Goal: Feedback & Contribution: Leave review/rating

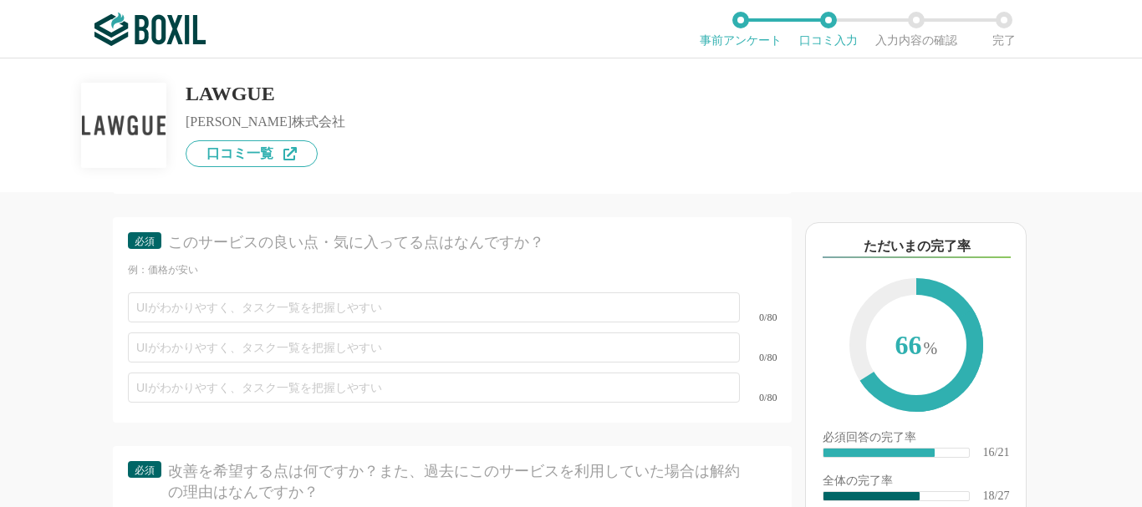
scroll to position [3497, 0]
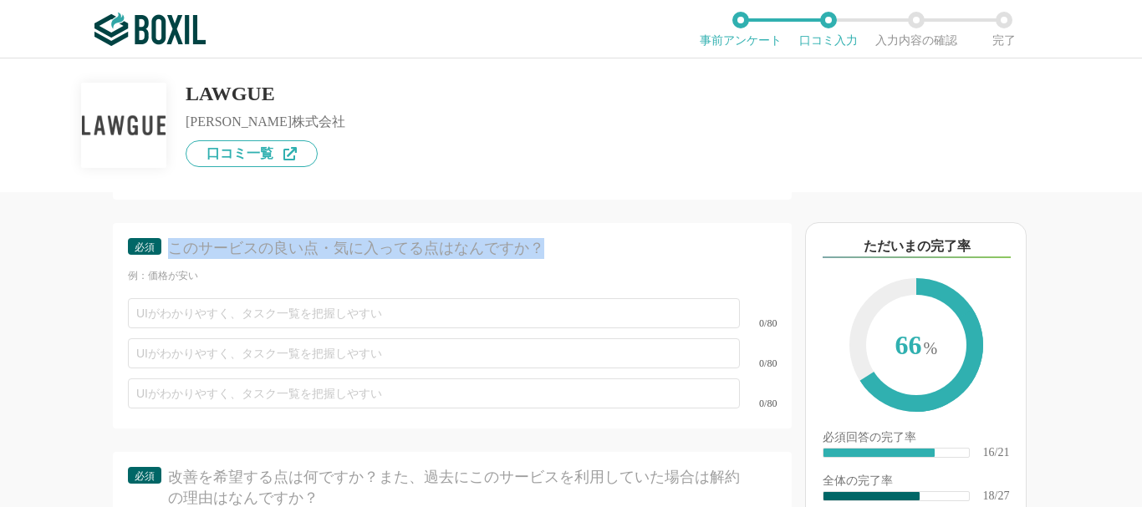
drag, startPoint x: 578, startPoint y: 265, endPoint x: 175, endPoint y: 274, distance: 403.1
click at [175, 259] on div "このサービスの良い点・気に入ってる点はなんですか？" at bounding box center [460, 248] width 584 height 21
copy div "このサービスの良い点・気に入ってる点はなんですか？"
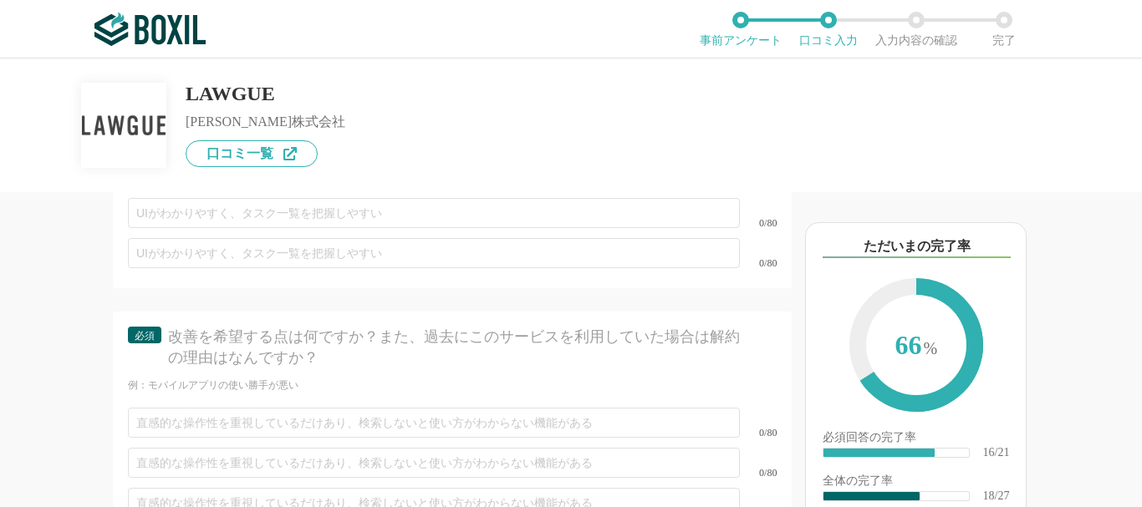
scroll to position [3741, 0]
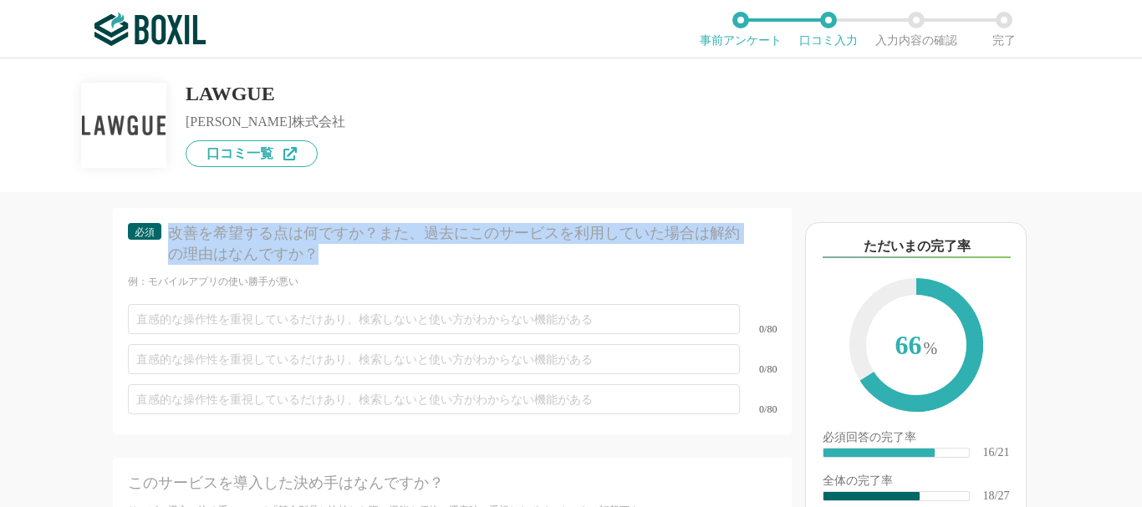
drag, startPoint x: 173, startPoint y: 253, endPoint x: 404, endPoint y: 290, distance: 233.7
click at [404, 275] on div "必須 改善を希望する点は何ですか？また、過去にこのサービスを利用していた場合は解約の理由はなんですか？" at bounding box center [452, 249] width 649 height 52
copy div "改善を希望する点は何ですか？また、過去にこのサービスを利用していた場合は解約の理由はなんですか？"
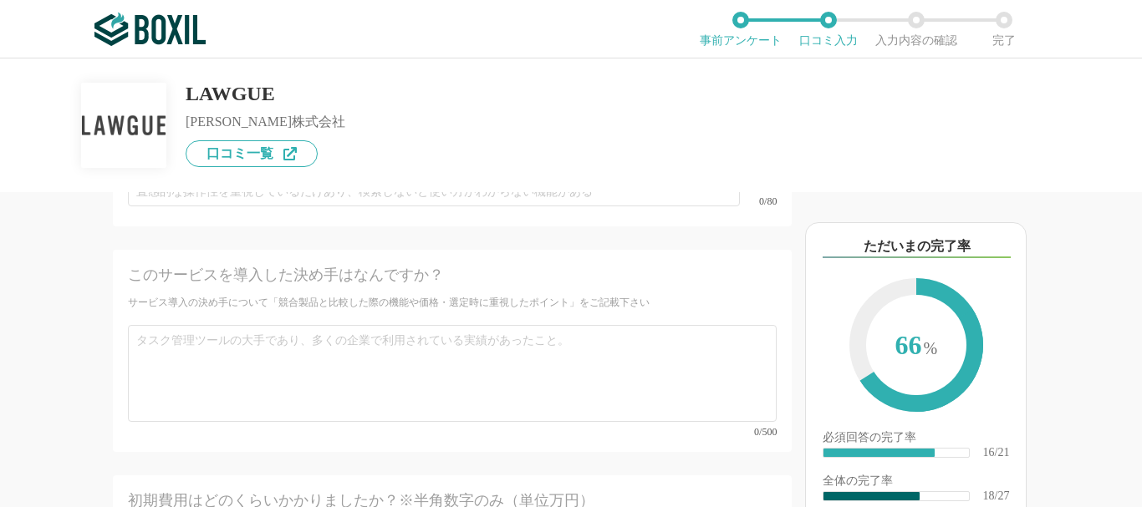
scroll to position [3955, 0]
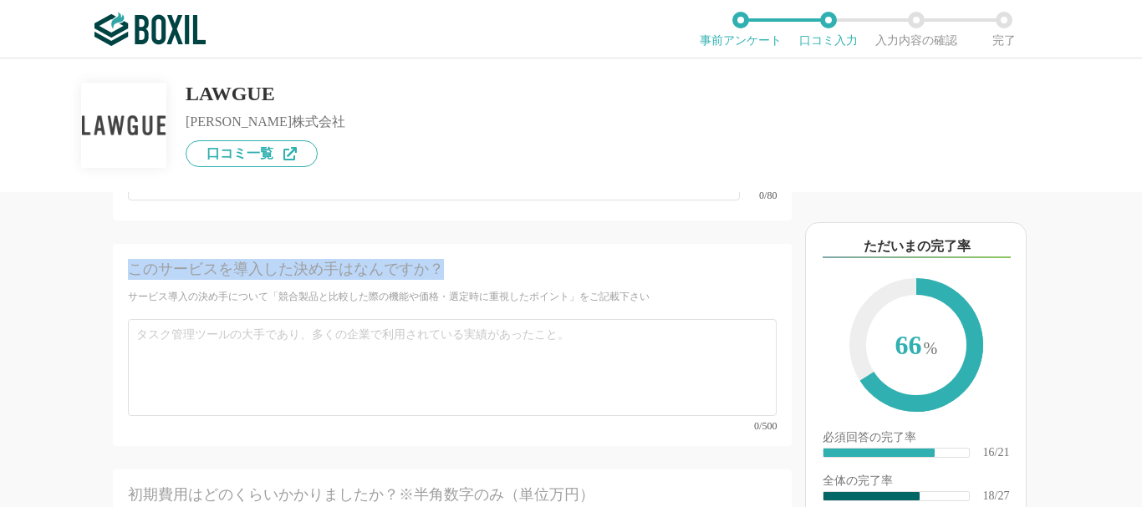
drag, startPoint x: 135, startPoint y: 293, endPoint x: 479, endPoint y: 293, distance: 343.6
click at [479, 280] on div "このサービスを導入した決め手はなんですか？" at bounding box center [420, 269] width 584 height 21
copy div "このサービスを導入した決め手はなんですか？"
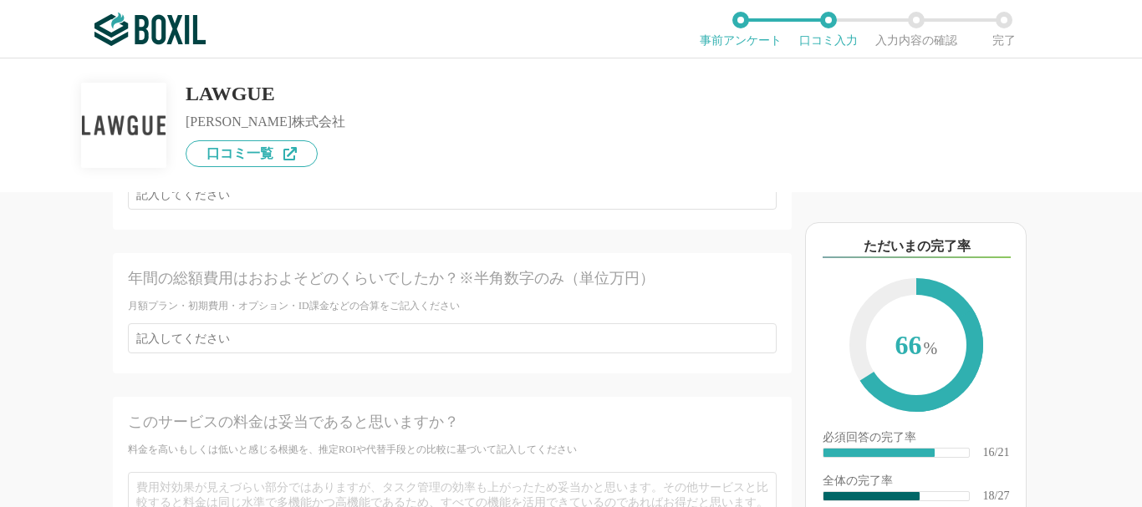
scroll to position [4185, 0]
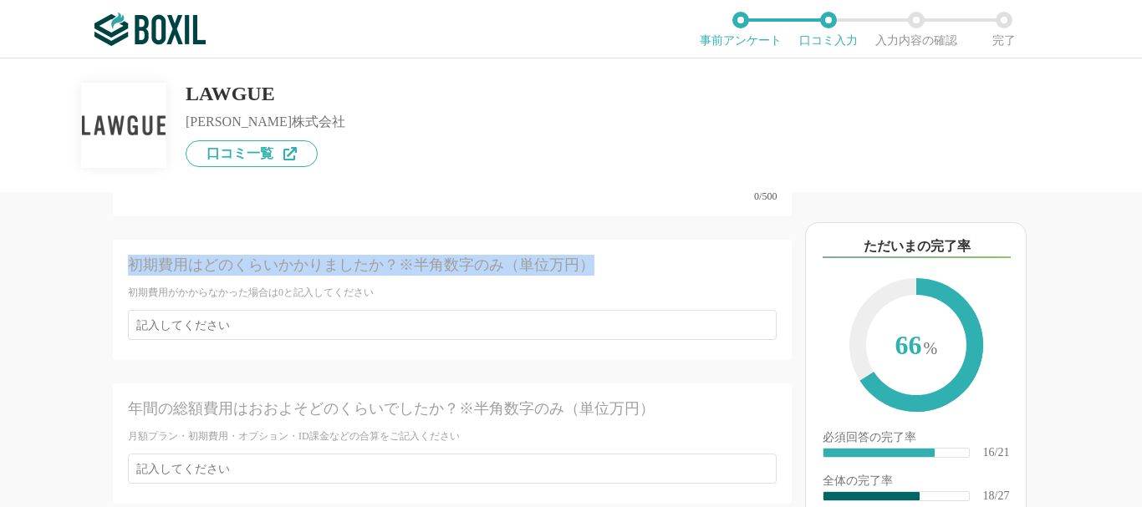
drag, startPoint x: 117, startPoint y: 273, endPoint x: 594, endPoint y: 268, distance: 476.6
click at [594, 268] on div "初期費用はどのくらいかかりましたか？※半角数字のみ（単位万円） 初期費用がかからなかった場合は0と記入してください" at bounding box center [452, 300] width 679 height 120
copy div "初期費用はどのくらいかかりましたか？※半角数字のみ（単位万円）"
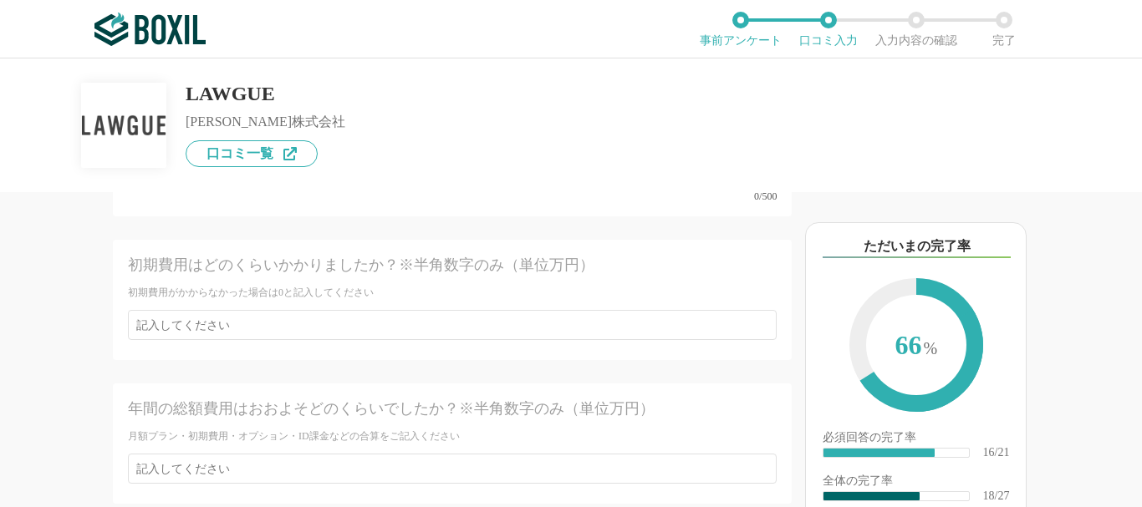
click at [59, 302] on div "他のサービス・ツールと連携していますか？ ※複数選択可 例：Slack、Salesforce 選択したサービス 未選択 RICOH Contract Work…" at bounding box center [396, 349] width 792 height 315
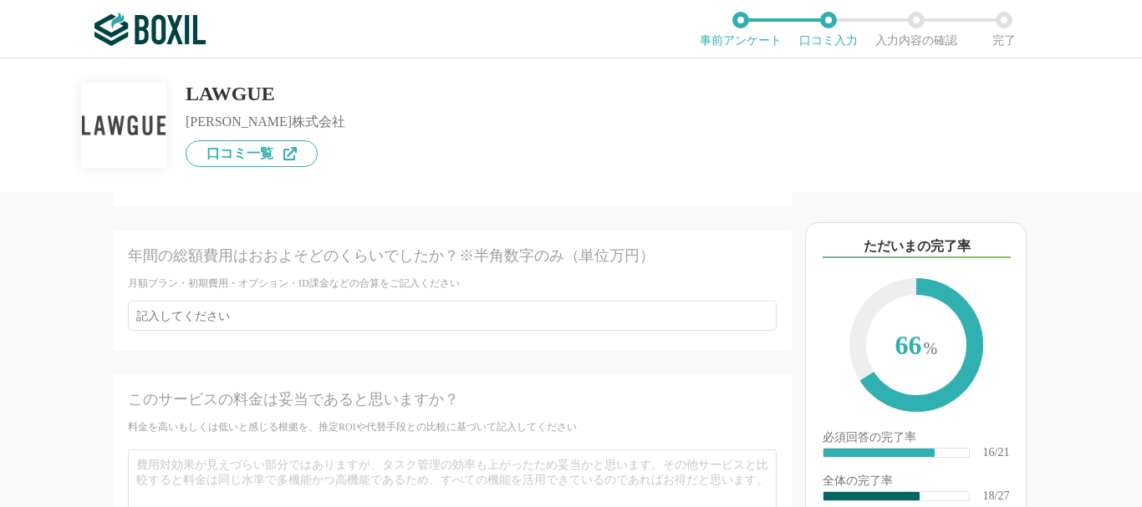
scroll to position [4343, 0]
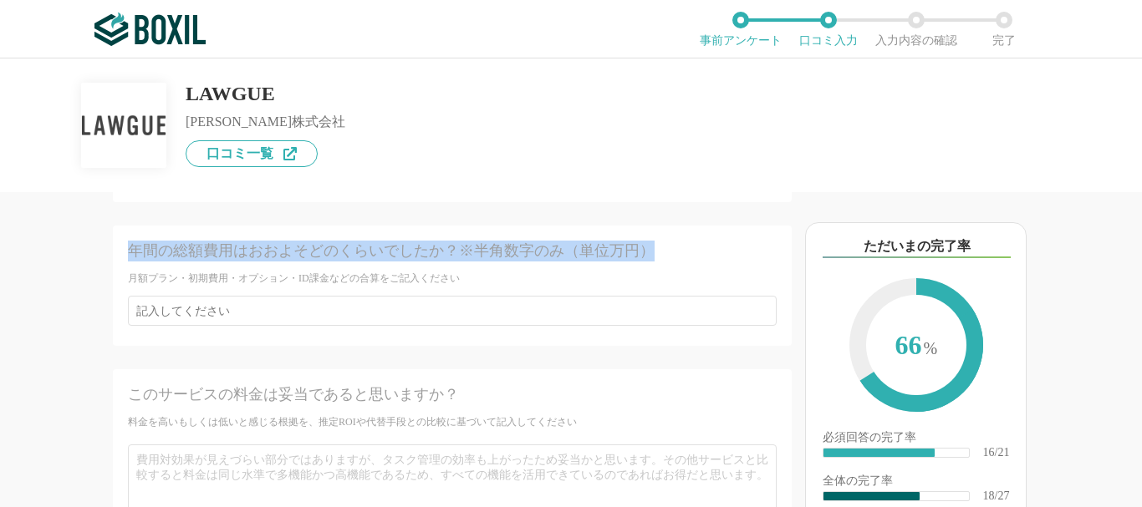
drag, startPoint x: 125, startPoint y: 267, endPoint x: 670, endPoint y: 266, distance: 545.9
click at [670, 266] on div "年間の総額費用はおおよそどのくらいでしたか？※半角数字のみ（単位万円） 月額プラン・初期費用・オプション・ID課金などの合算をご記入ください" at bounding box center [452, 286] width 679 height 120
copy div "年間の総額費用はおおよそどのくらいでしたか？※半角数字のみ（単位万円）"
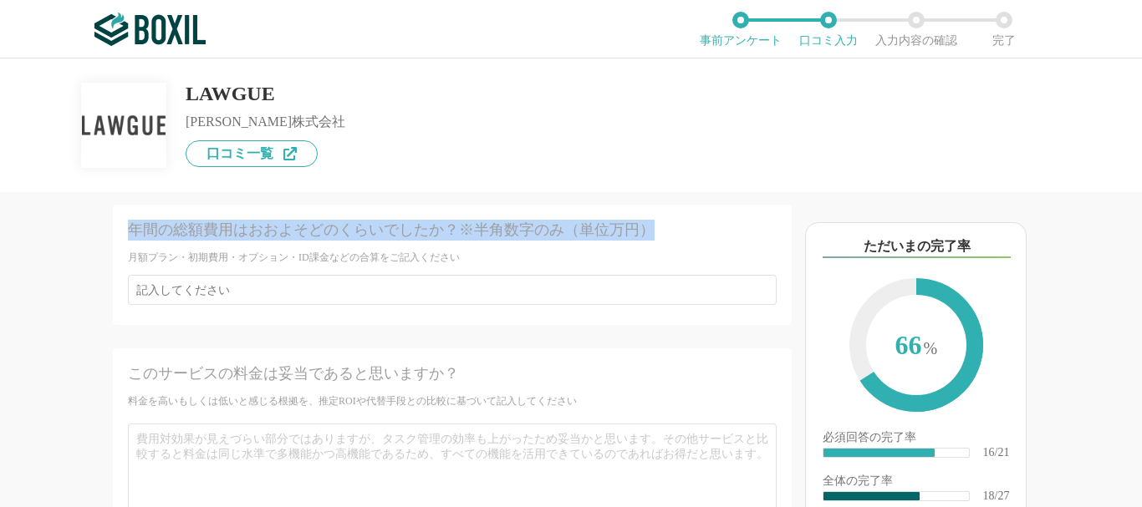
scroll to position [4408, 0]
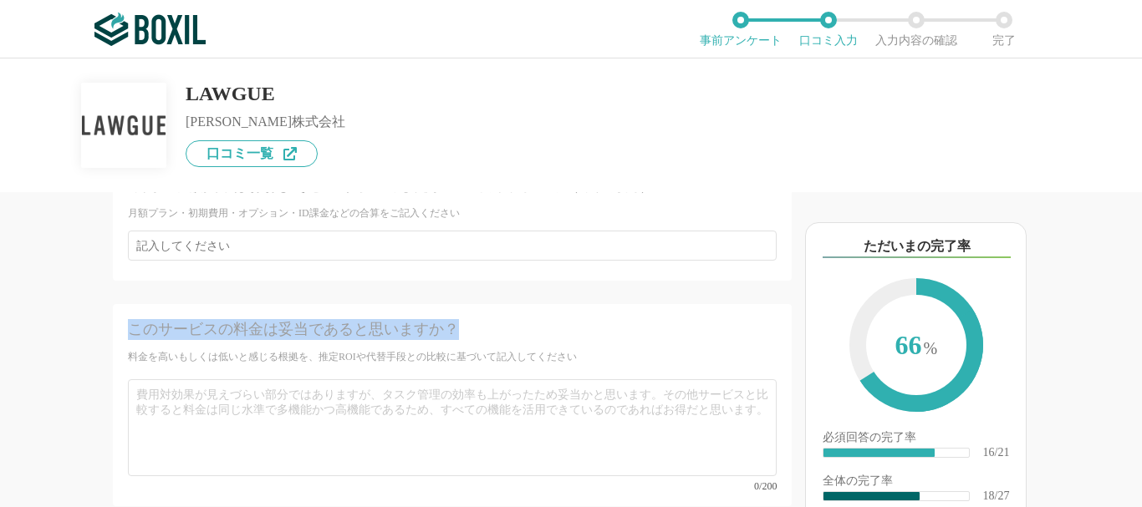
drag, startPoint x: 134, startPoint y: 337, endPoint x: 596, endPoint y: 337, distance: 462.3
click at [596, 337] on div "このサービスの料金は妥当であると思いますか？" at bounding box center [420, 329] width 584 height 21
copy div "このサービスの料金は妥当であると思いますか？"
click at [55, 334] on div "他のサービス・ツールと連携していますか？ ※複数選択可 例：Slack、Salesforce 選択したサービス 未選択 RICOH Contract Work…" at bounding box center [396, 349] width 792 height 315
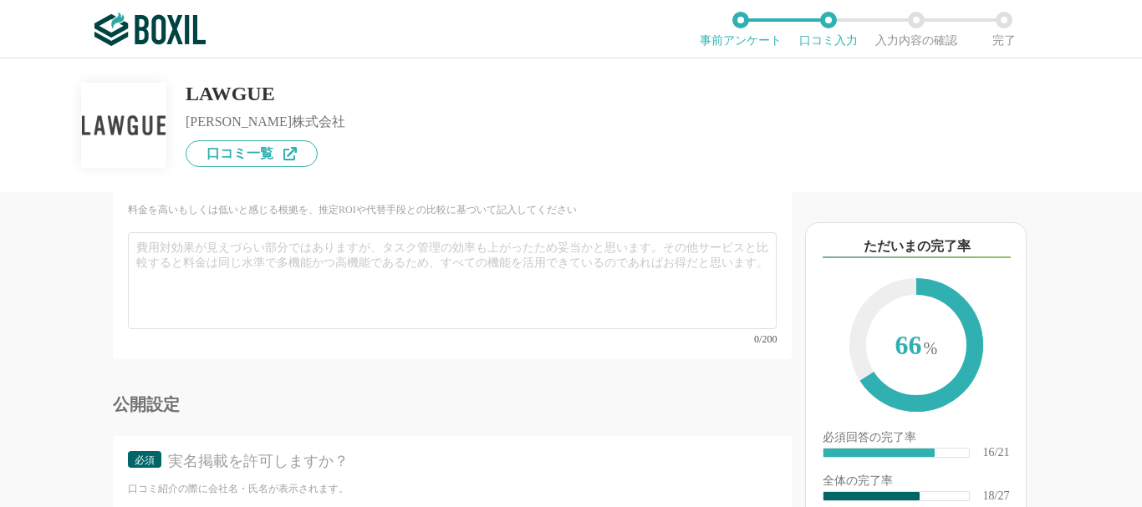
scroll to position [4670, 0]
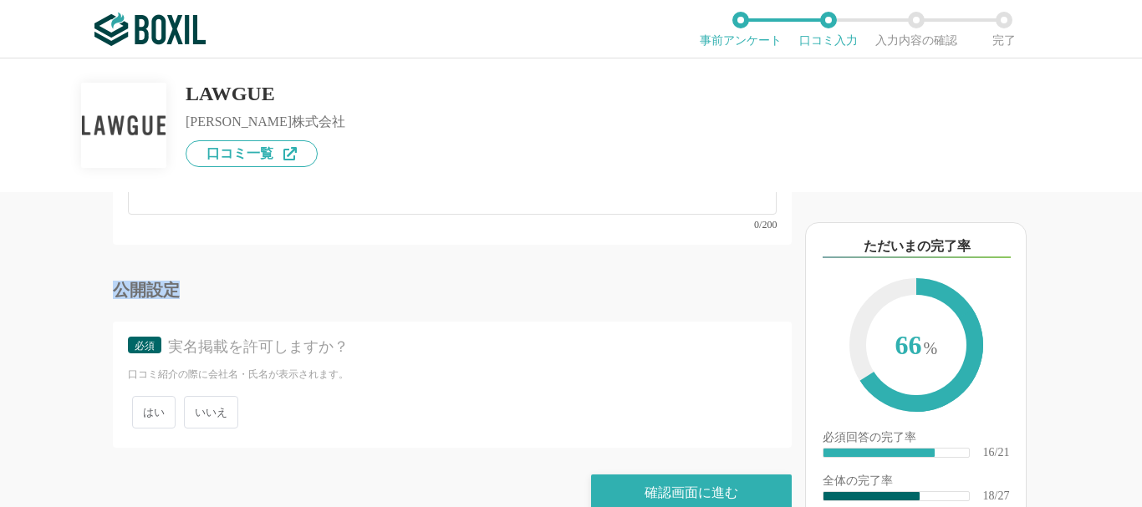
drag, startPoint x: 111, startPoint y: 292, endPoint x: 218, endPoint y: 292, distance: 107.0
click at [218, 292] on div "他のサービス・ツールと連携していますか？ ※複数選択可 例：Slack、Salesforce 選択したサービス 未選択 RICOH Contract Work…" at bounding box center [396, 349] width 792 height 315
copy div "公開設定"
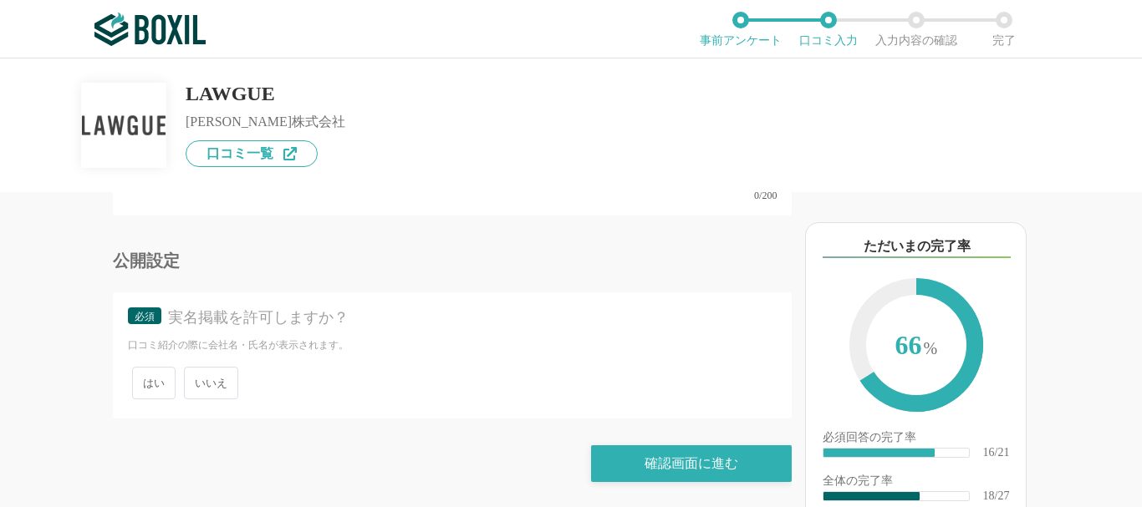
click at [212, 389] on span "いいえ" at bounding box center [211, 383] width 54 height 33
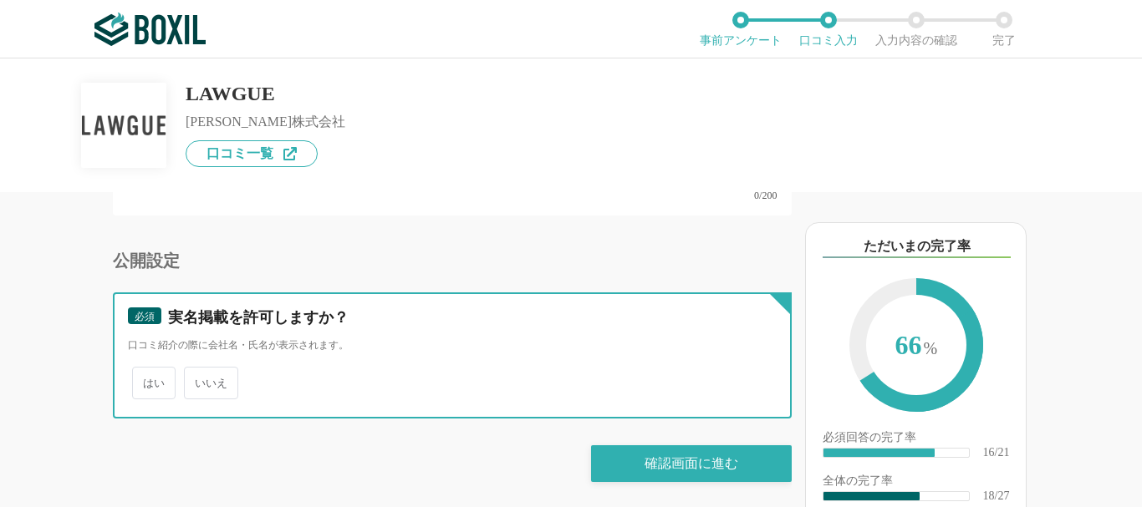
click at [199, 380] on input "いいえ" at bounding box center [193, 375] width 11 height 11
radio input "true"
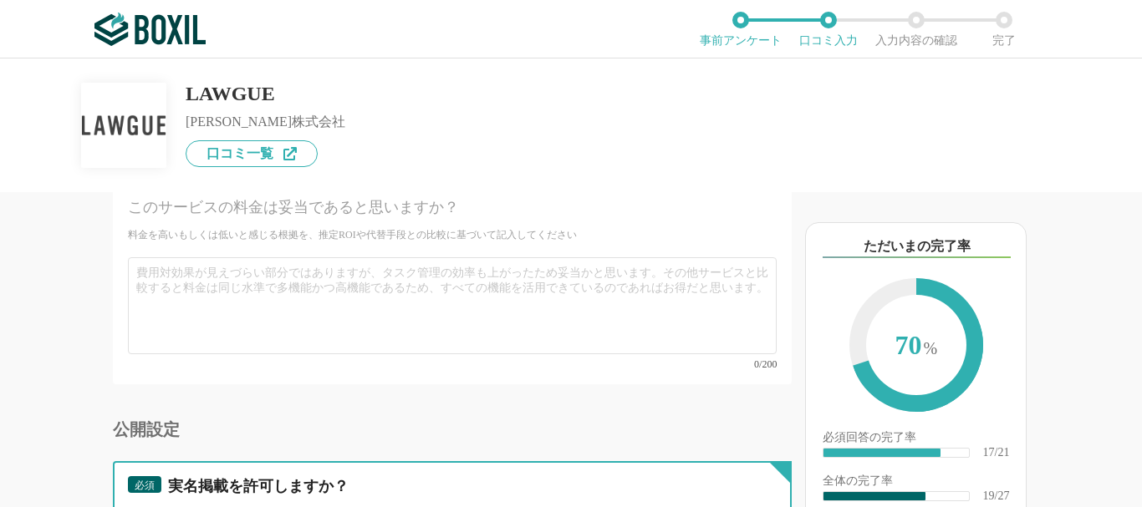
scroll to position [4524, 0]
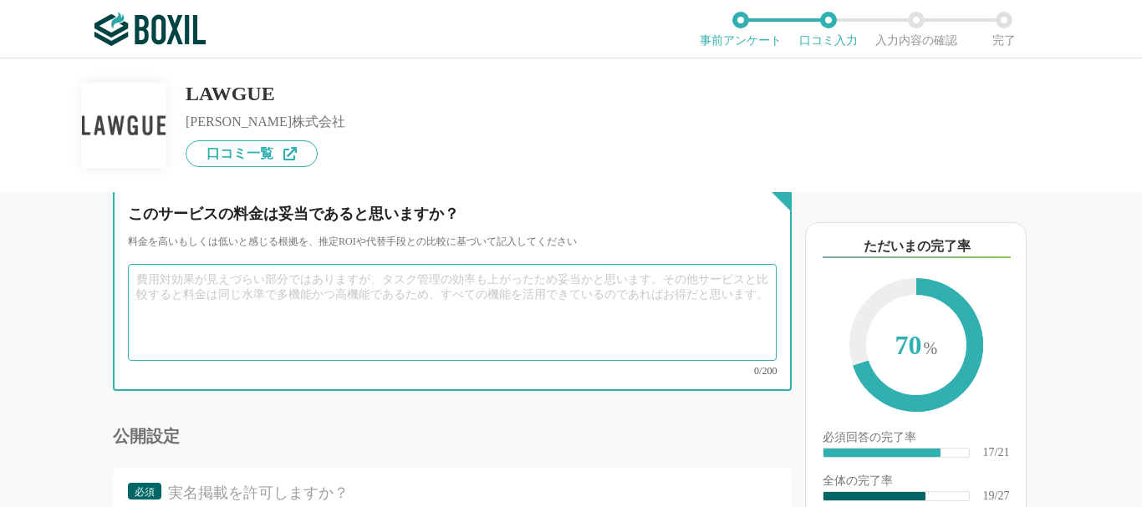
click at [302, 321] on textarea at bounding box center [452, 312] width 649 height 97
type textarea "だｓっだｓｄ"
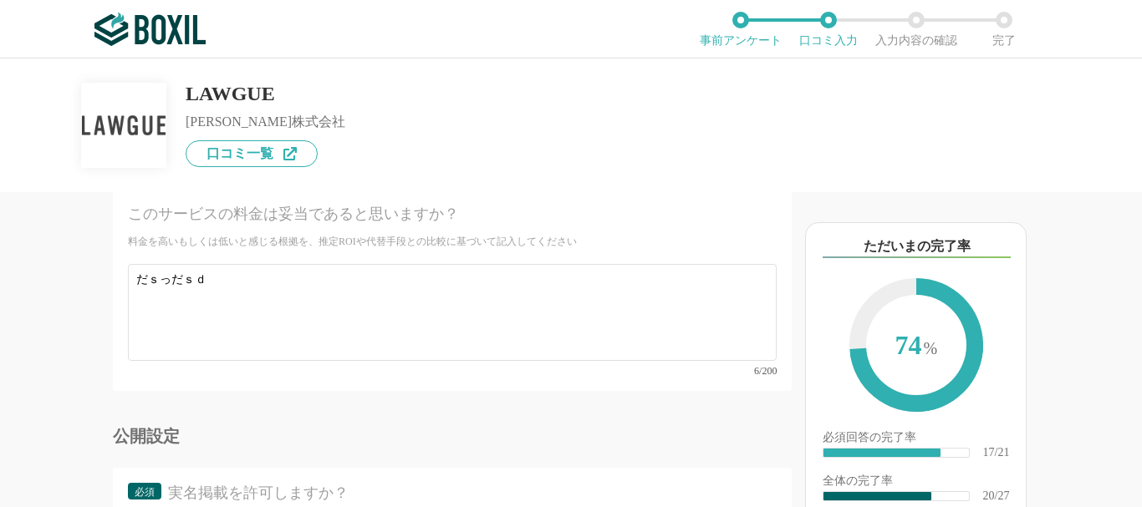
click at [43, 298] on div "他のサービス・ツールと連携していますか？ ※複数選択可 例：Slack、Salesforce 選択したサービス 未選択 RICOH Contract Work…" at bounding box center [396, 349] width 792 height 315
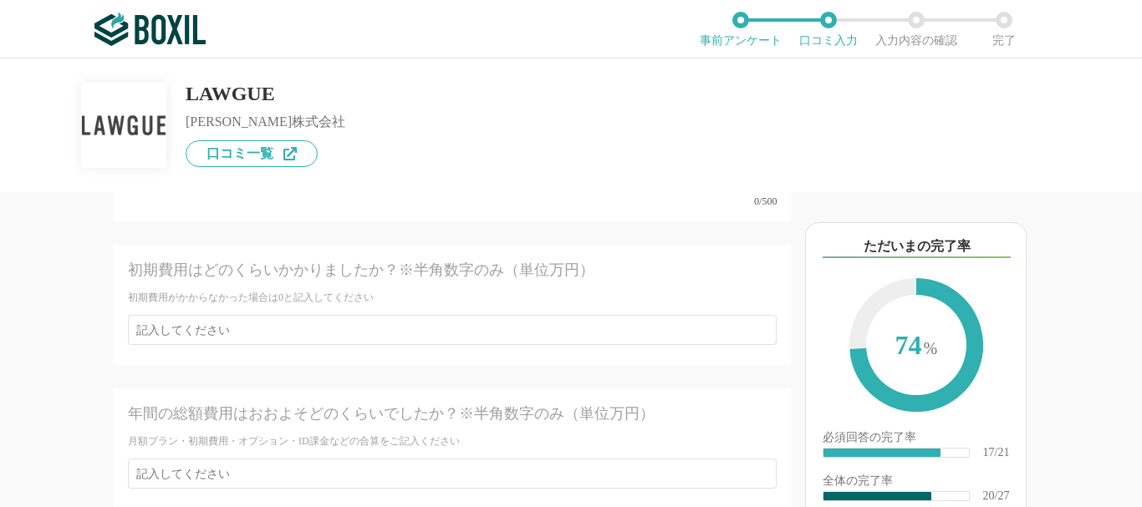
scroll to position [4173, 0]
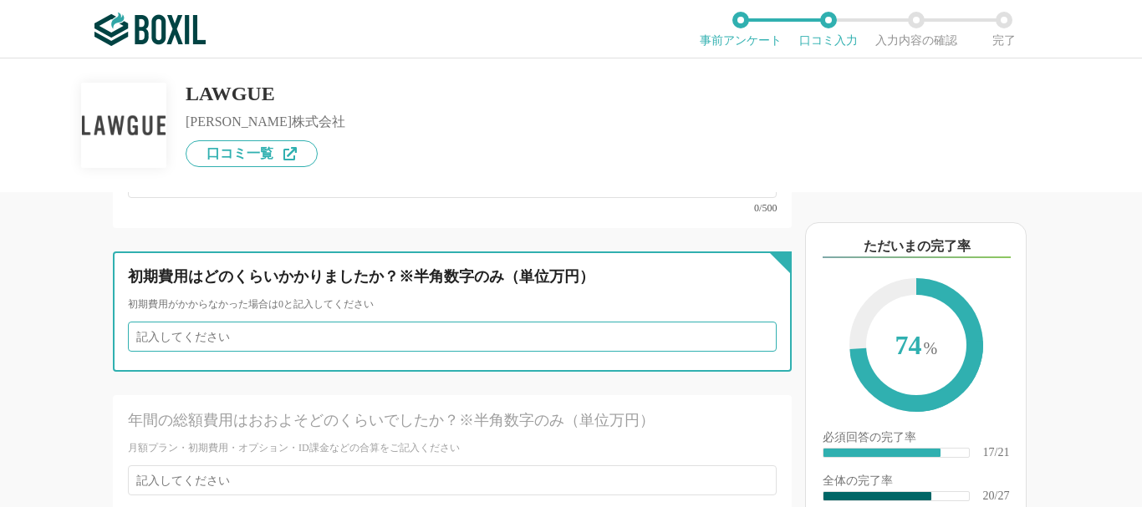
click at [282, 352] on input "number" at bounding box center [452, 337] width 649 height 30
type input "22"
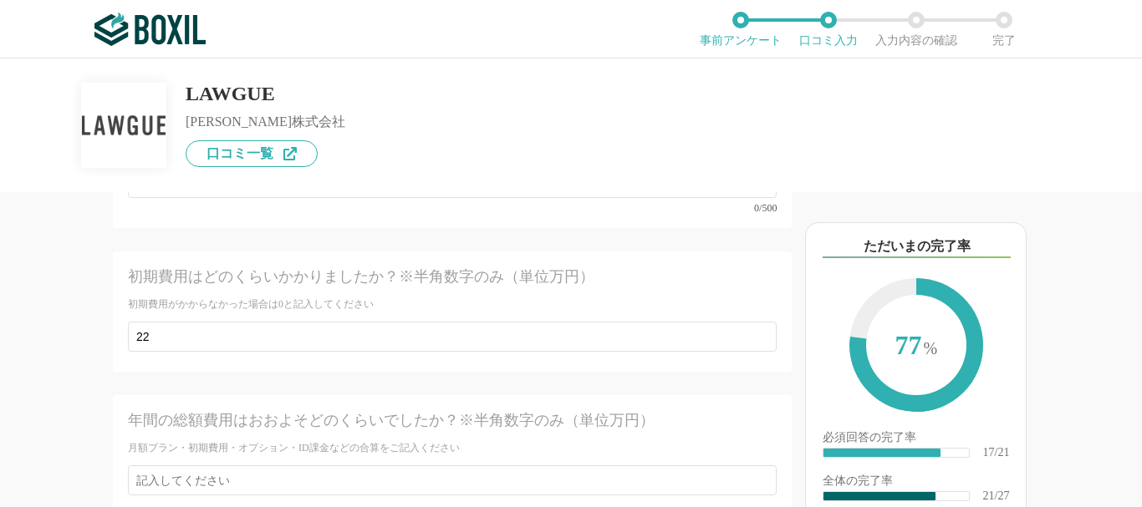
click at [72, 336] on div "他のサービス・ツールと連携していますか？ ※複数選択可 例：Slack、Salesforce 選択したサービス 未選択 RICOH Contract Work…" at bounding box center [396, 349] width 792 height 315
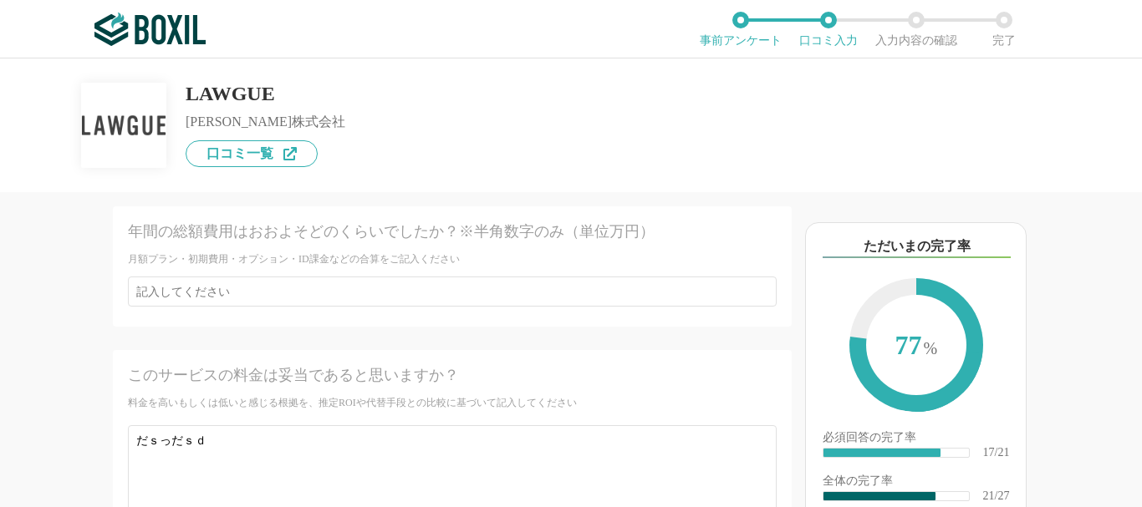
scroll to position [4363, 0]
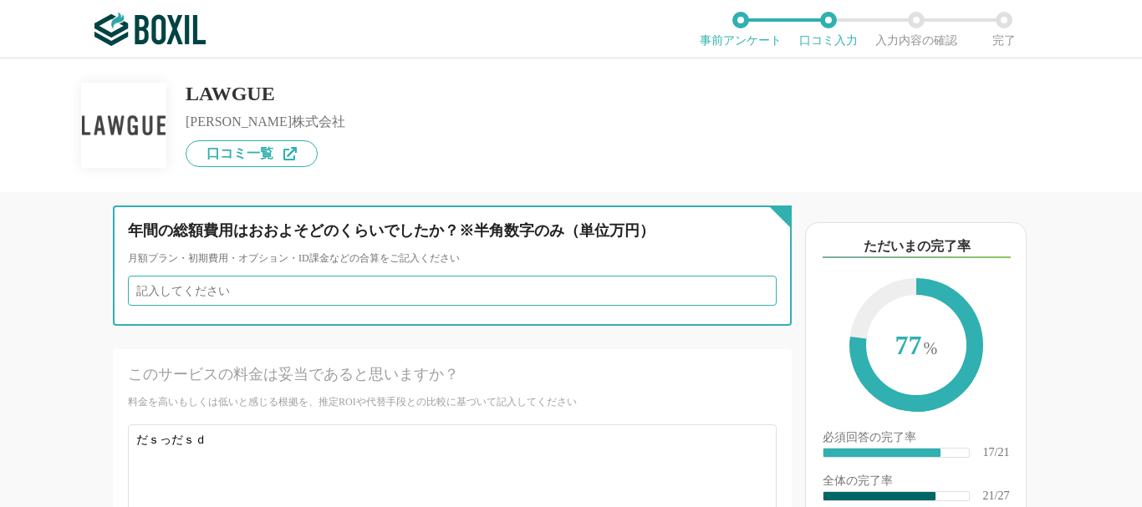
click at [224, 306] on input "number" at bounding box center [452, 291] width 649 height 30
type input "22"
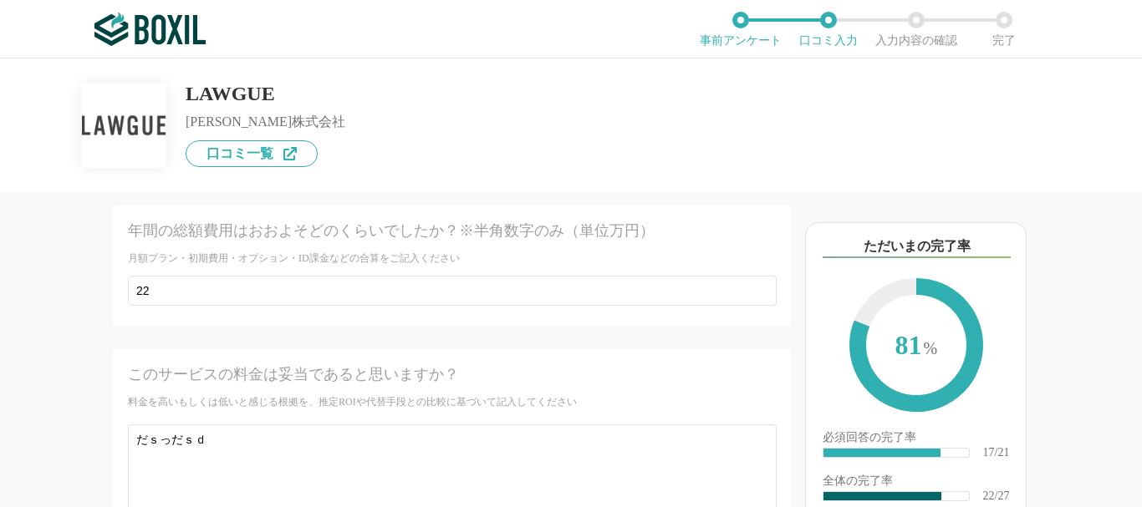
click at [61, 317] on div "他のサービス・ツールと連携していますか？ ※複数選択可 例：Slack、Salesforce 選択したサービス 未選択 RICOH Contract Work…" at bounding box center [396, 349] width 792 height 315
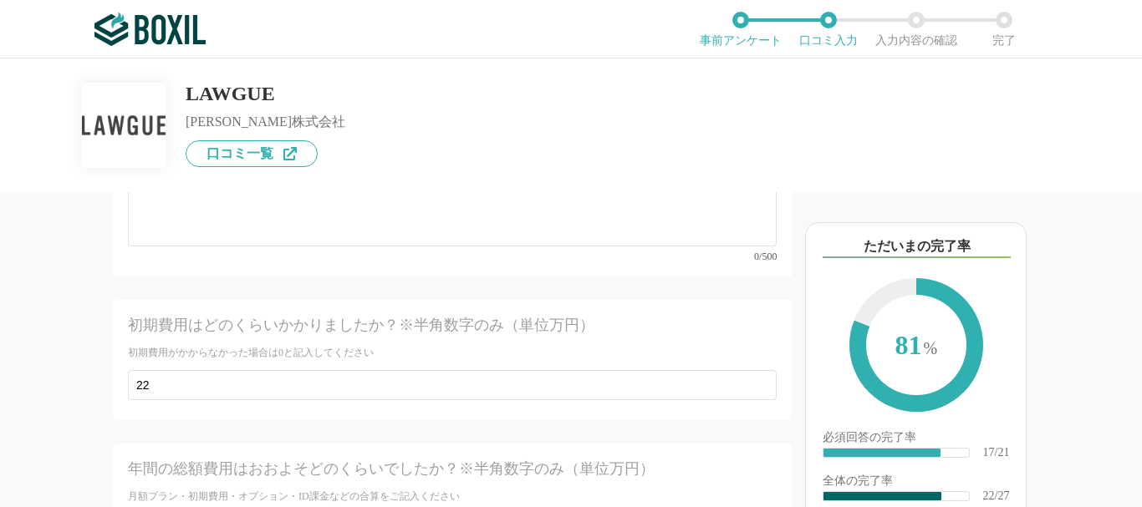
scroll to position [3996, 0]
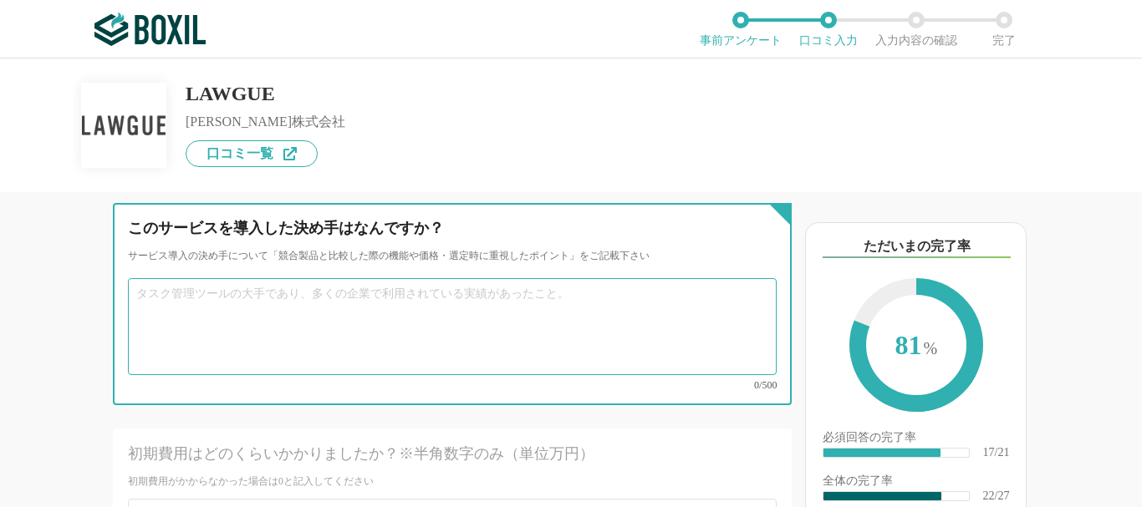
click at [225, 324] on textarea at bounding box center [452, 326] width 649 height 97
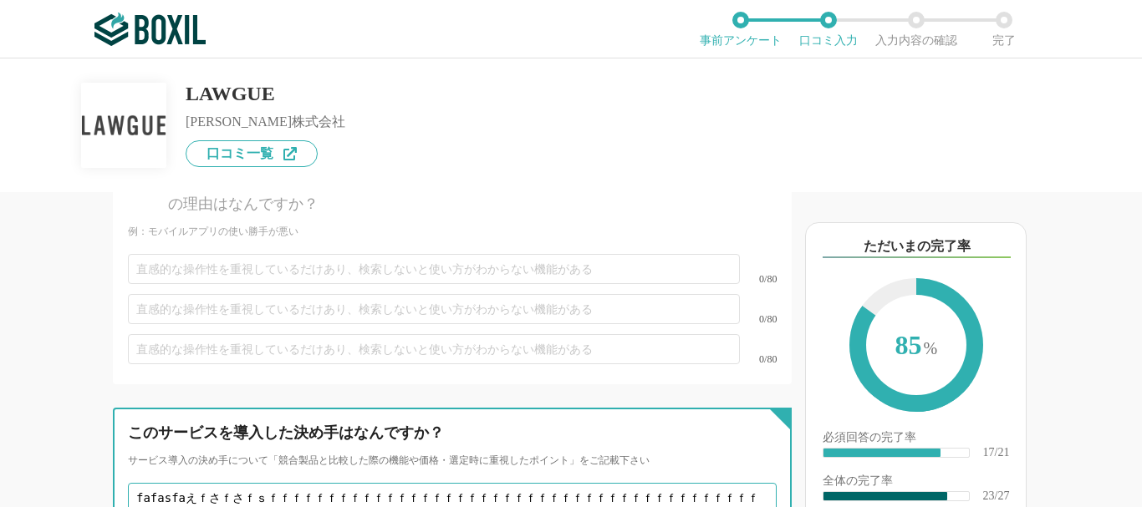
scroll to position [3795, 0]
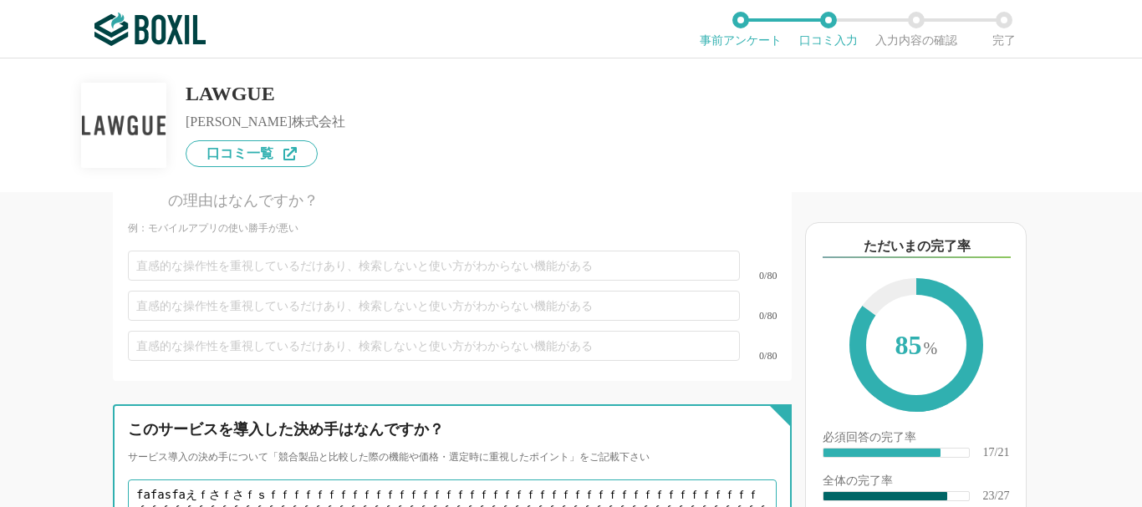
type textarea "fafasfaえｆさｆさｆｓｆｆｆｆｆｆｆｆｆｆｆｆｆｆｆｆｆｆｆｆｆｆｆｆｆｆｆｆｆｆｆｆｆｆｆｆｆｆｆｆｆｆｆｆｆｆｆｆｆｆｆｆｆｆｆｆｆｆｆｆｆｆｆｆｆ…"
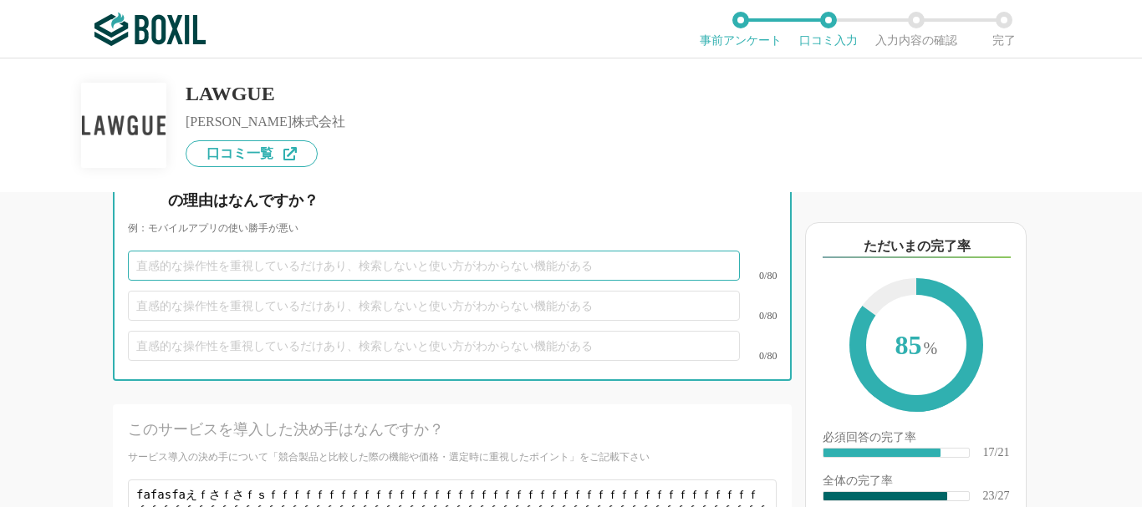
click at [329, 281] on input "text" at bounding box center [434, 266] width 612 height 30
type input "あｄさｄ"
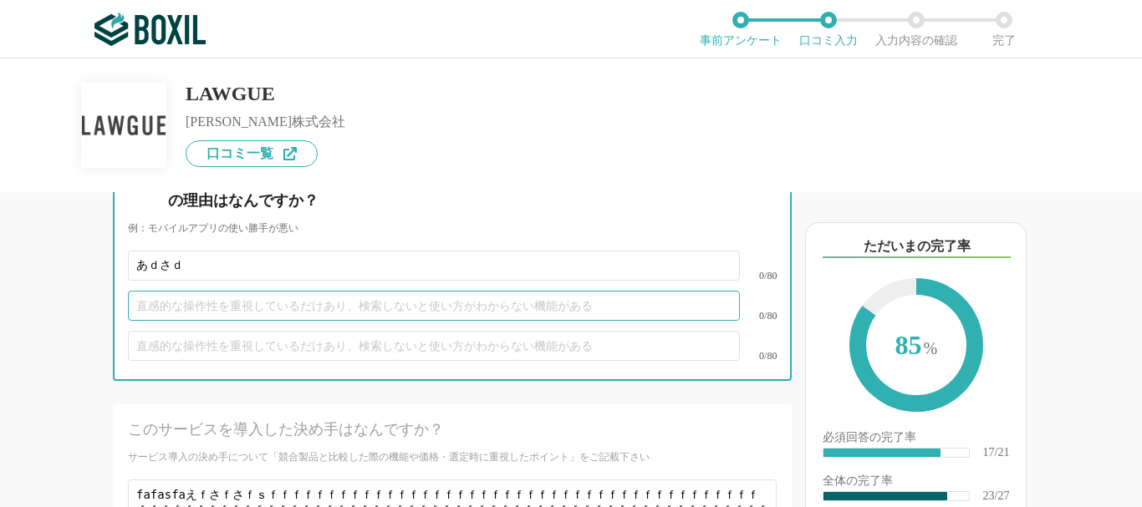
click at [375, 321] on input "text" at bounding box center [434, 306] width 612 height 30
type input "さだｓだ"
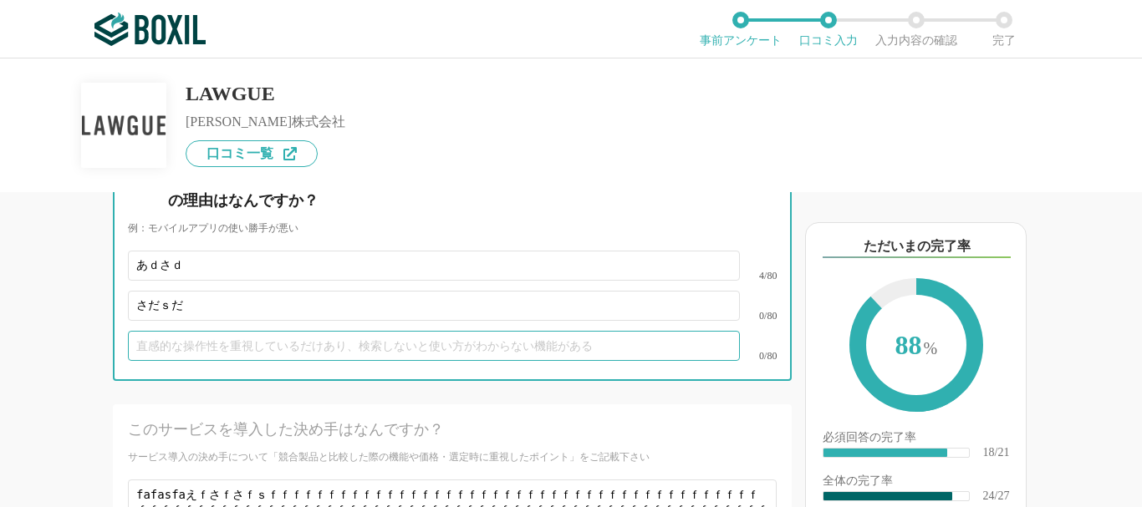
click at [387, 361] on input "text" at bounding box center [434, 346] width 612 height 30
type input "ださｄｓ"
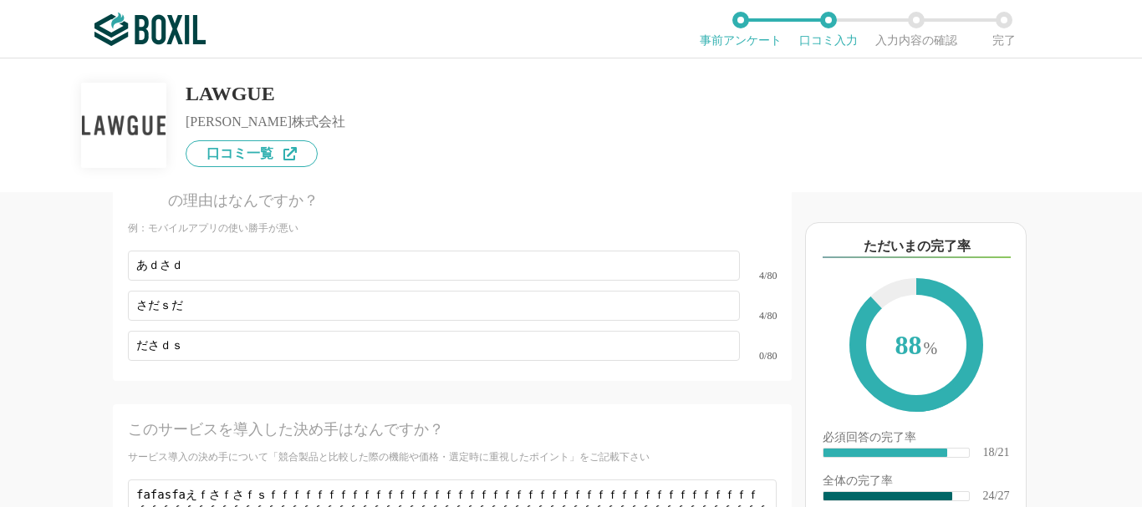
click at [76, 330] on div "他のサービス・ツールと連携していますか？ ※複数選択可 例：Slack、Salesforce 選択したサービス 未選択 RICOH Contract Work…" at bounding box center [396, 349] width 792 height 315
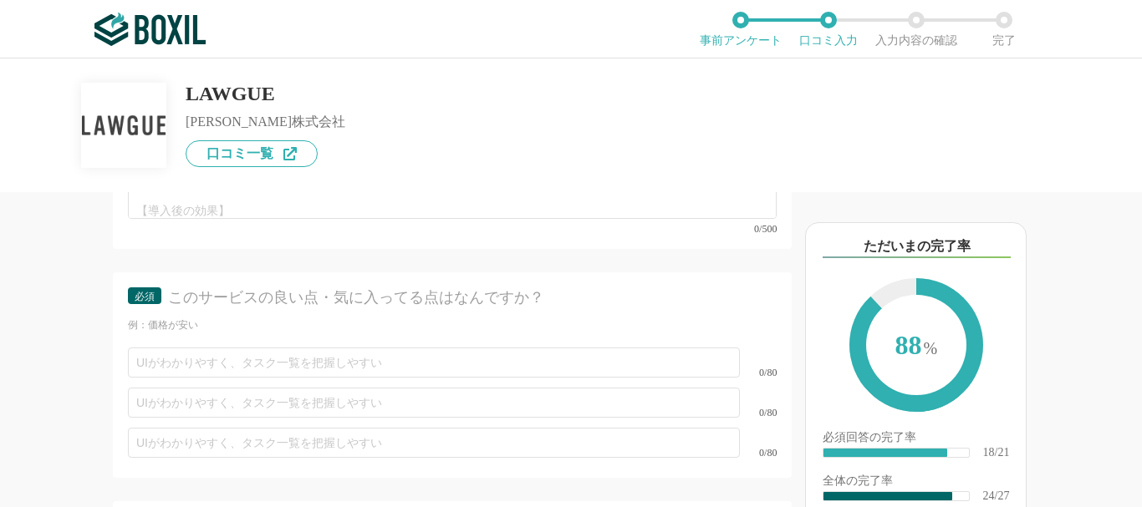
scroll to position [3431, 0]
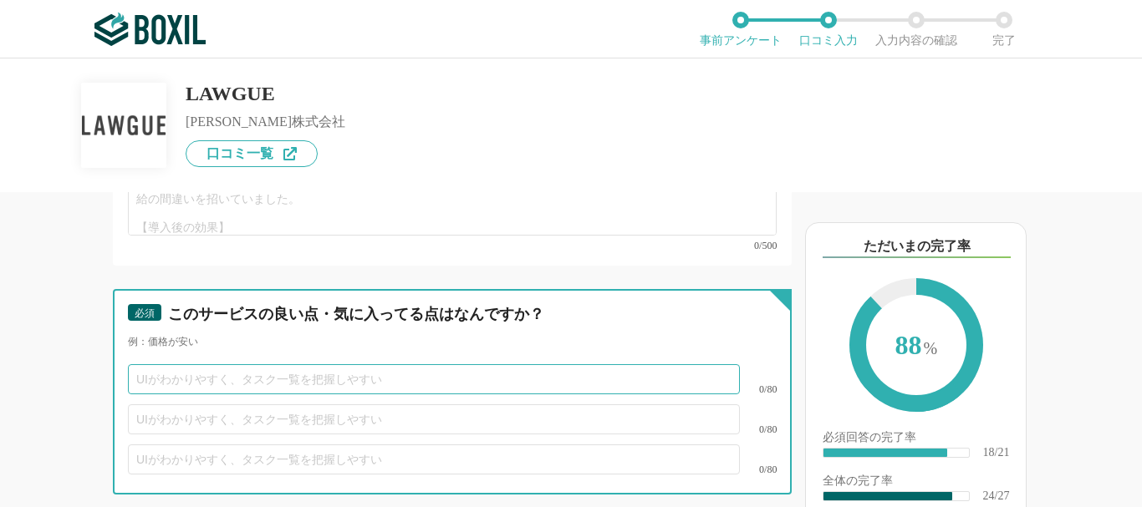
click at [215, 395] on input "text" at bounding box center [434, 380] width 612 height 30
type input "ｓだｄ"
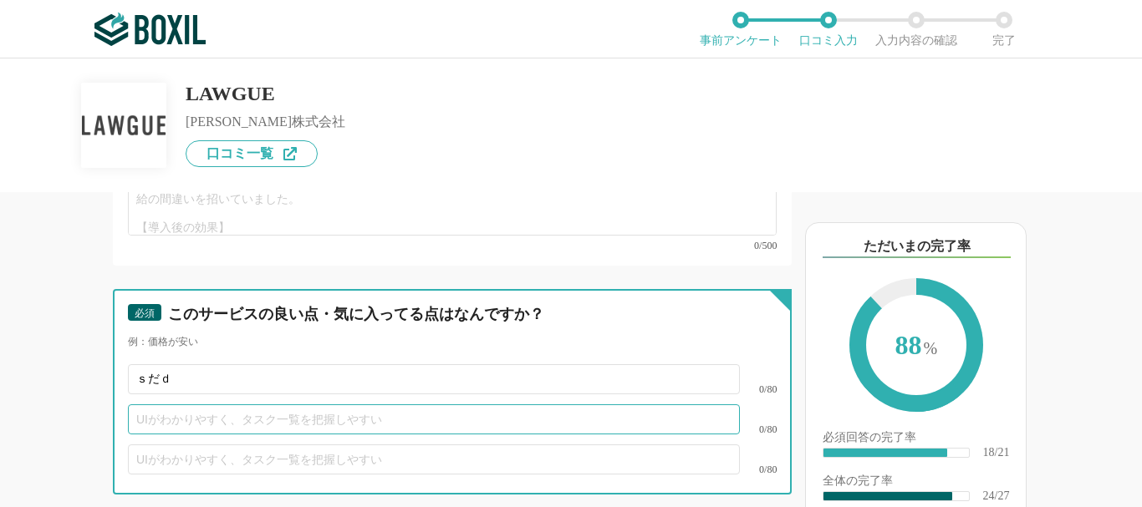
click at [413, 435] on input "text" at bounding box center [434, 420] width 612 height 30
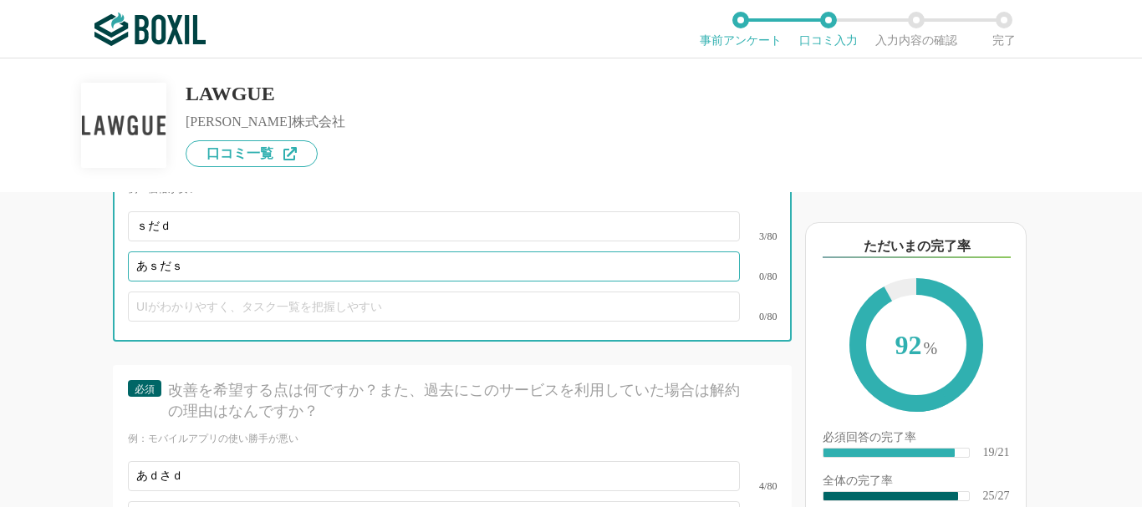
type input "あｓだｓ"
click at [472, 322] on input "text" at bounding box center [434, 307] width 612 height 30
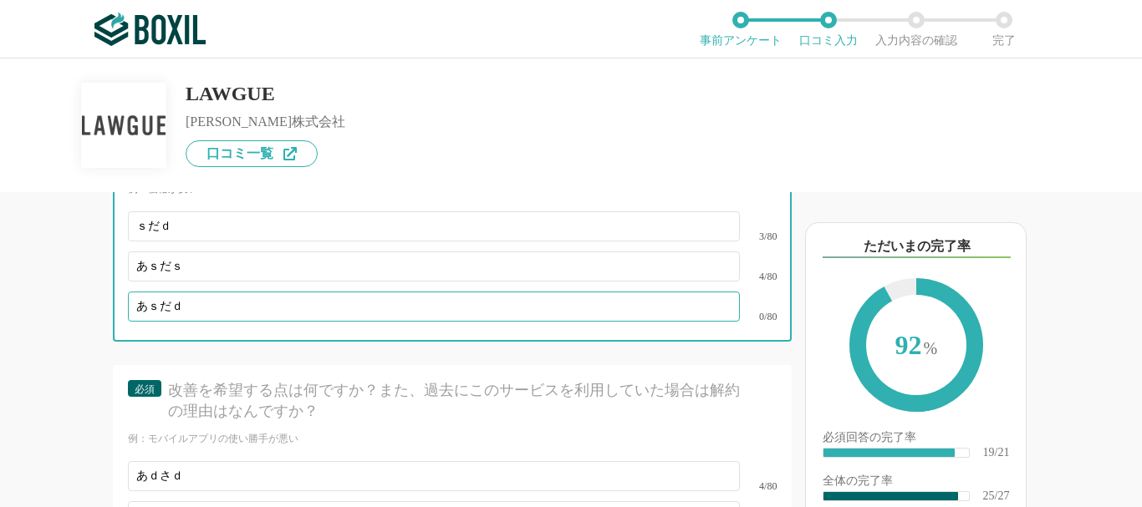
type input "あｓだｄ"
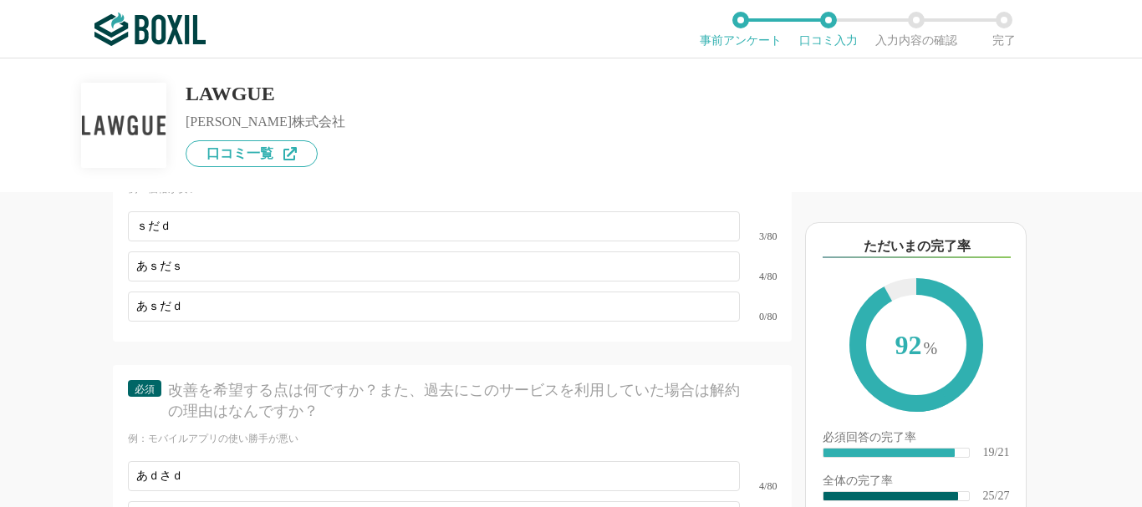
click at [38, 332] on div "他のサービス・ツールと連携していますか？ ※複数選択可 例：Slack、Salesforce 選択したサービス 未選択 RICOH Contract Work…" at bounding box center [396, 349] width 792 height 315
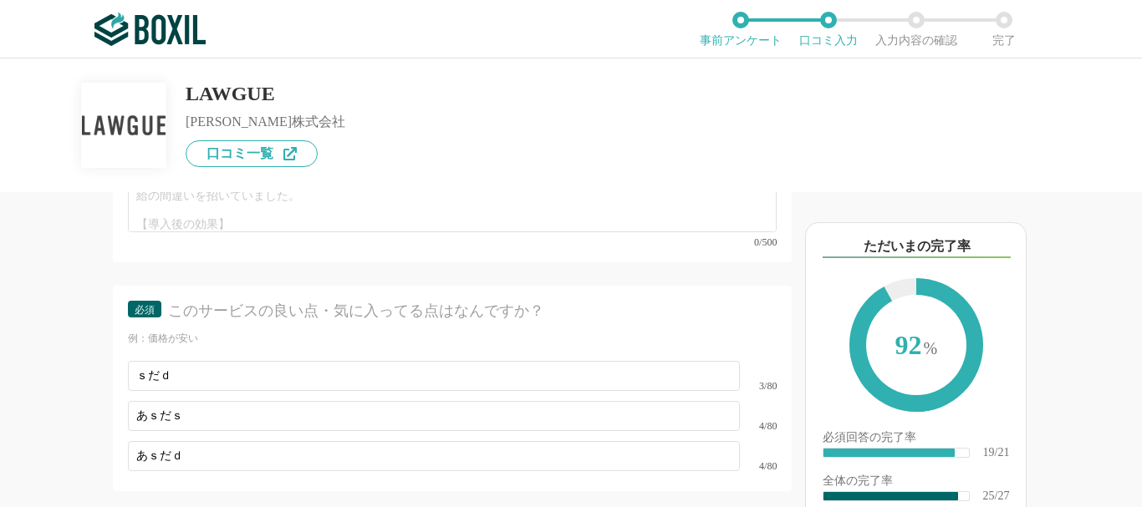
scroll to position [3334, 0]
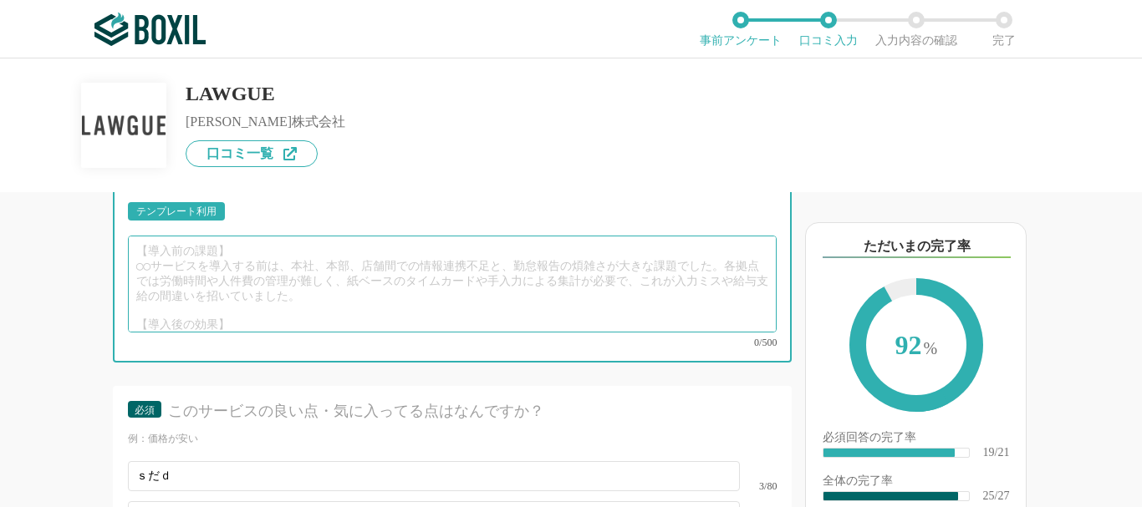
click at [250, 333] on textarea at bounding box center [452, 284] width 649 height 97
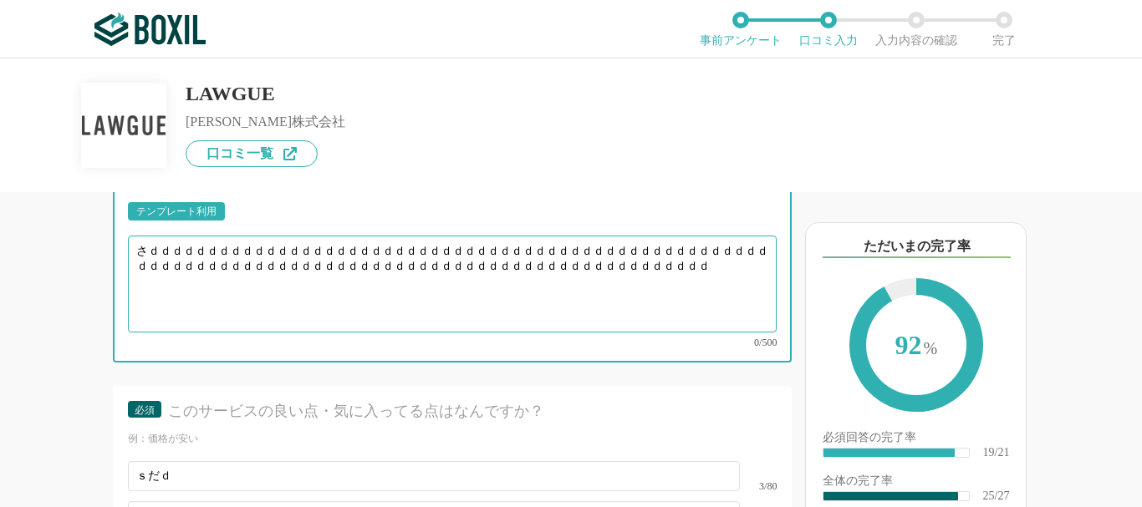
click at [645, 333] on textarea "さｄｄｄｄｄｄｄｄｄｄｄｄｄｄｄｄｄｄｄｄｄｄｄｄｄｄｄｄｄｄｄｄｄｄｄｄｄｄｄｄｄｄｄｄｄｄｄｄｄｄｄｄｄｄｄｄｄｄｄｄｄｄｄｄｄｄｄｄｄｄｄｄｄｄｄｄｄｄ…" at bounding box center [452, 284] width 649 height 97
type textarea "さｄｄｄｄｄｄｄｄｄｄｄｄｄｄｄｄｄｄｄｄｄｄｄｄｄｄｄｄｄｄｄｄｄｄｄｄｄｄｄｄｄｄｄｄｄｄｄｄｄｄｄｄｄｄｄｄｄｄｄｄｄｄｄｄｄｄｄｄｄｄｄｄｄｄｄｄｄｄ…"
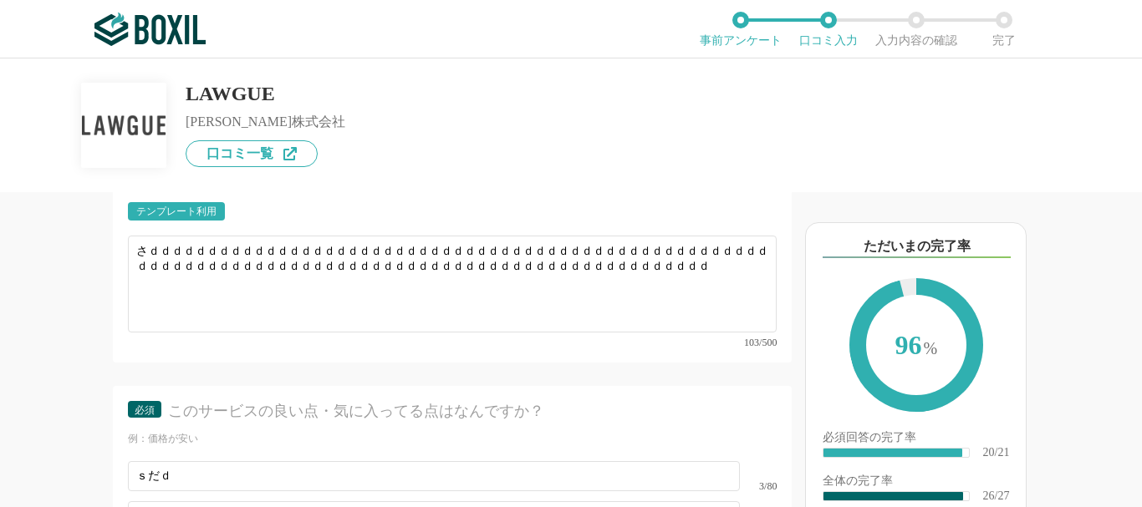
click at [58, 291] on div "他のサービス・ツールと連携していますか？ ※複数選択可 例：Slack、Salesforce 選択したサービス 未選択 RICOH Contract Work…" at bounding box center [396, 349] width 792 height 315
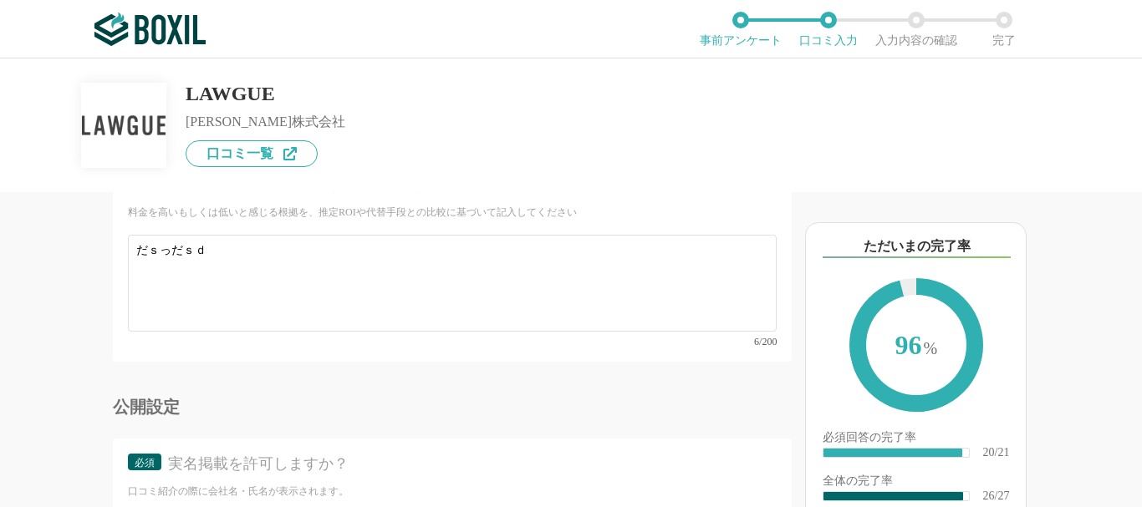
scroll to position [4700, 0]
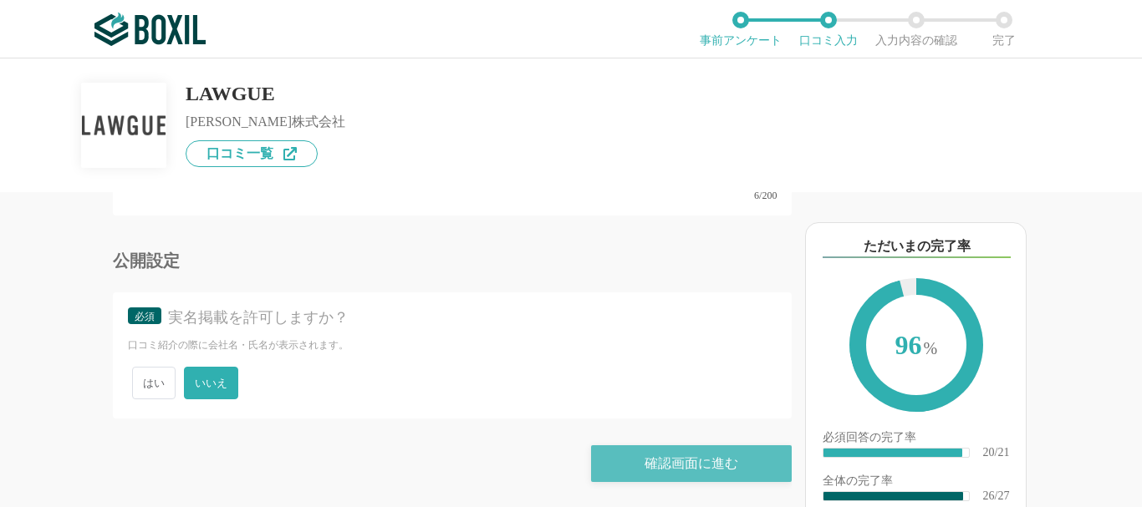
click at [711, 454] on div "確認画面に進む" at bounding box center [691, 464] width 201 height 37
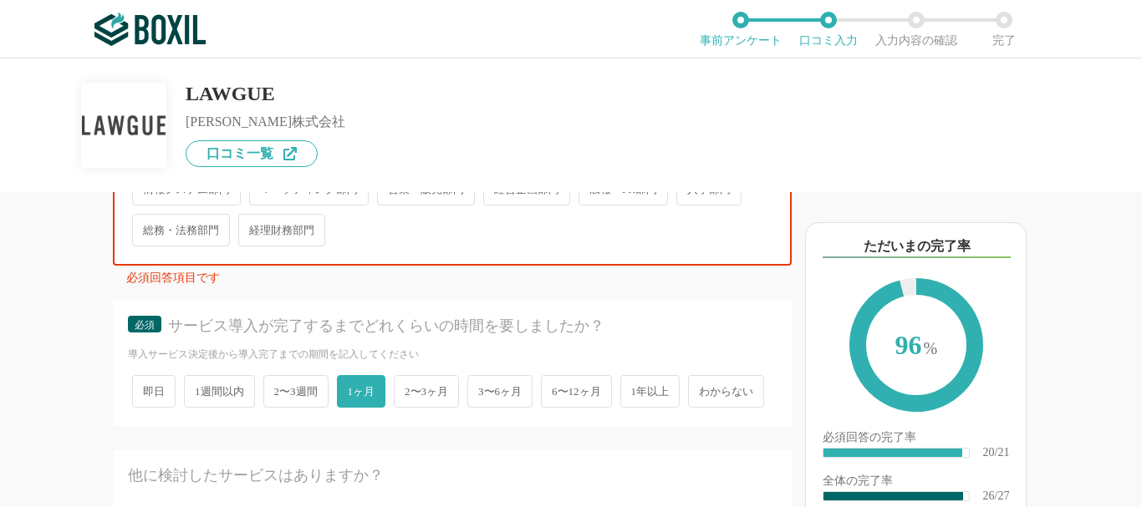
scroll to position [253, 0]
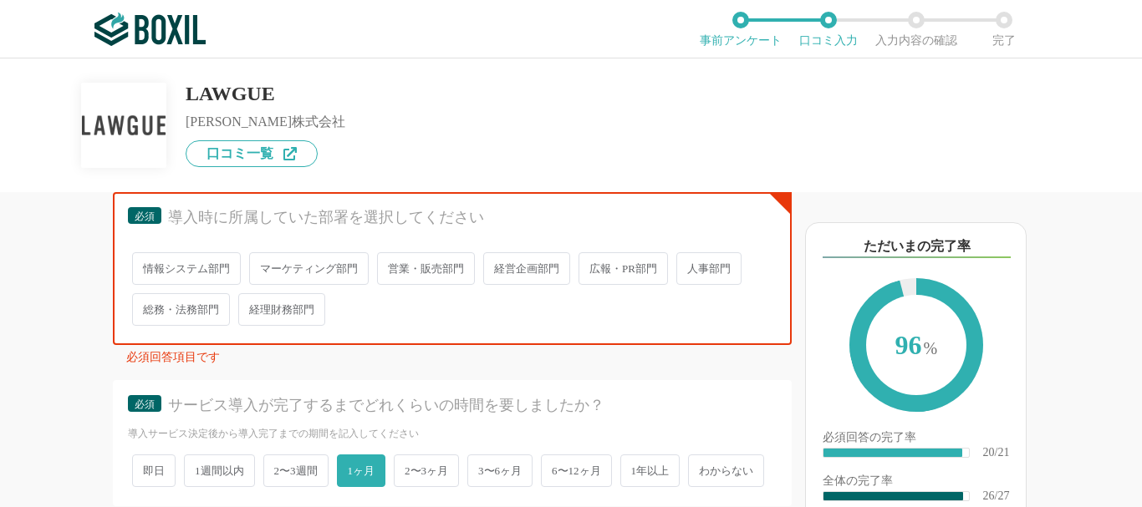
click at [163, 268] on span "情報システム部門" at bounding box center [186, 268] width 109 height 33
click at [147, 266] on input "情報システム部門" at bounding box center [141, 260] width 11 height 11
radio input "true"
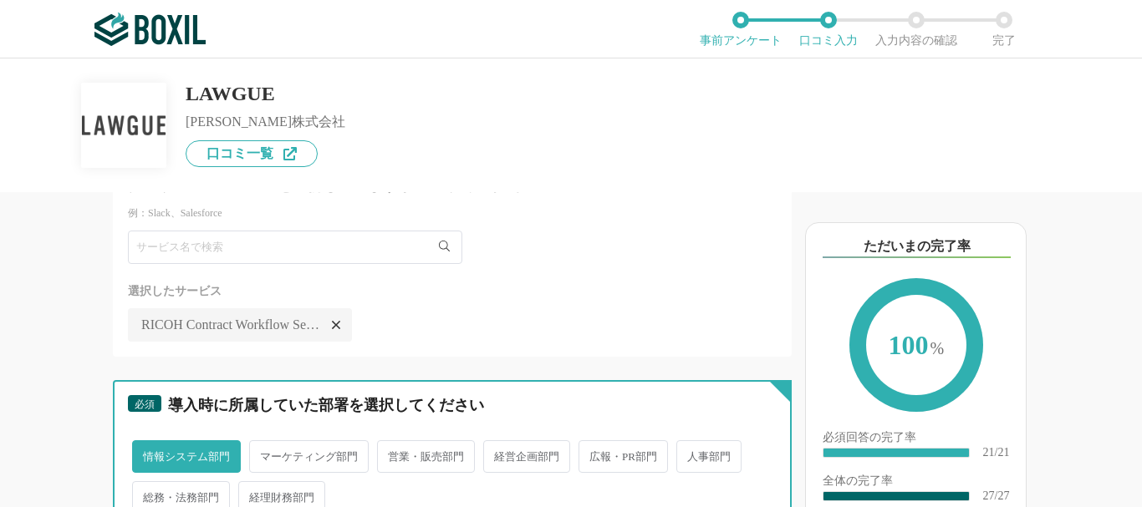
scroll to position [0, 0]
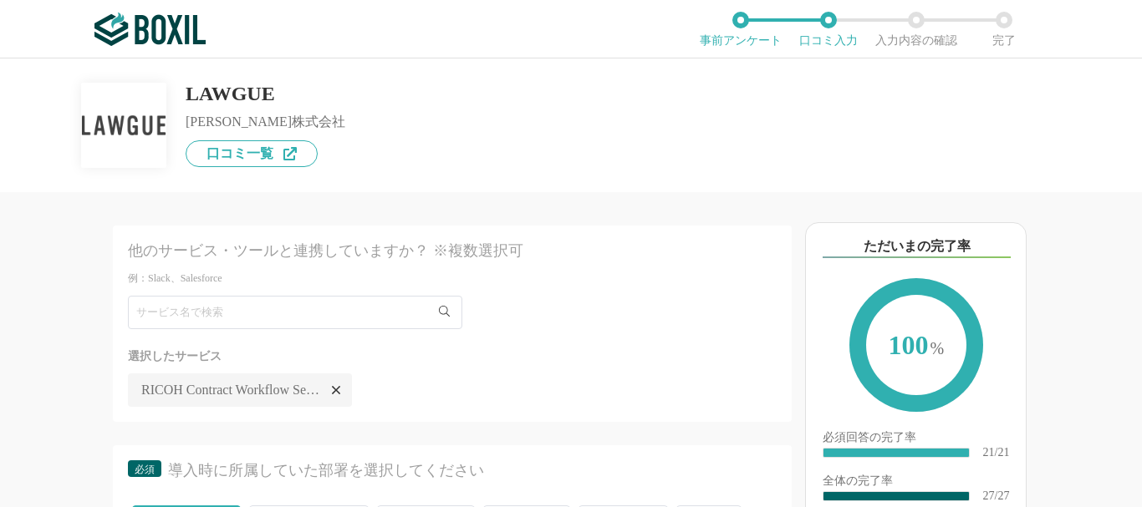
click at [139, 34] on img at bounding box center [149, 29] width 111 height 33
